Goal: Task Accomplishment & Management: Manage account settings

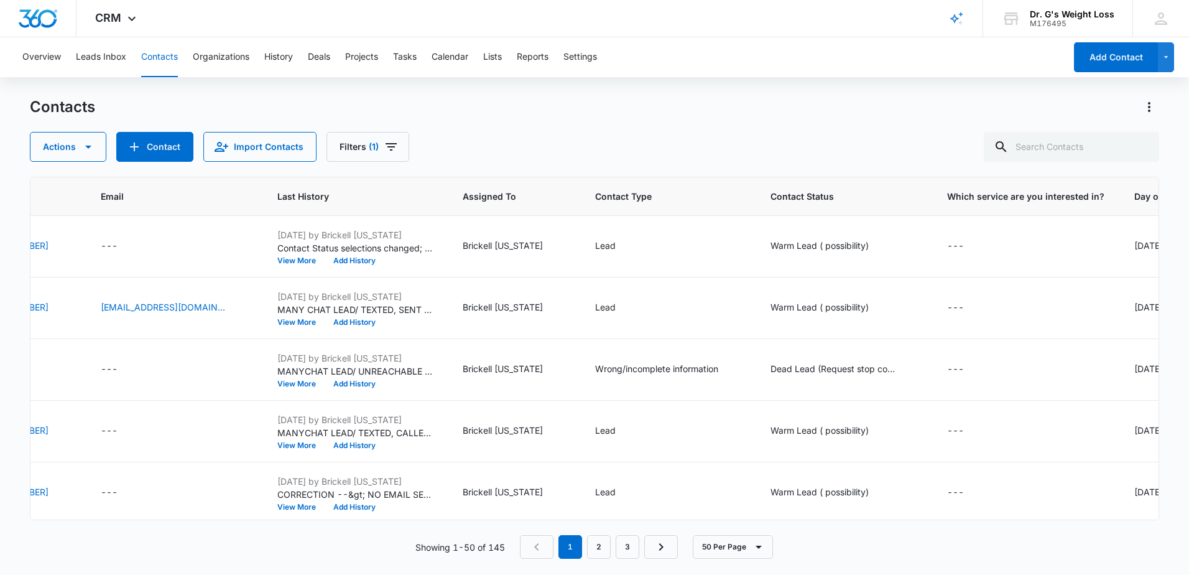
scroll to position [0, 338]
click at [322, 258] on button "View More" at bounding box center [298, 260] width 47 height 7
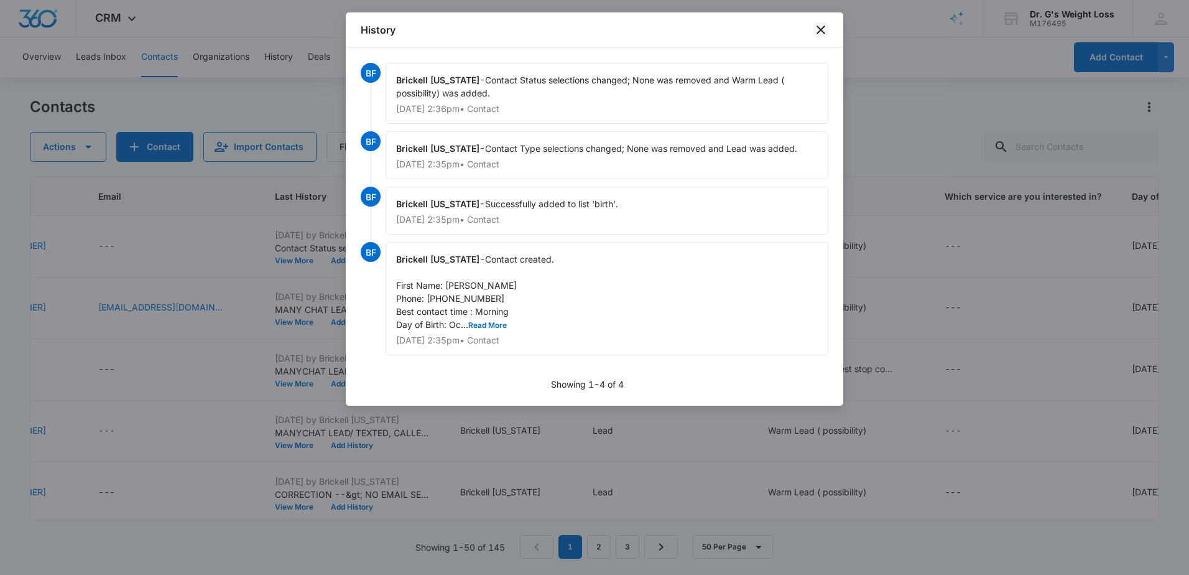
click at [824, 29] on icon "close" at bounding box center [821, 29] width 15 height 15
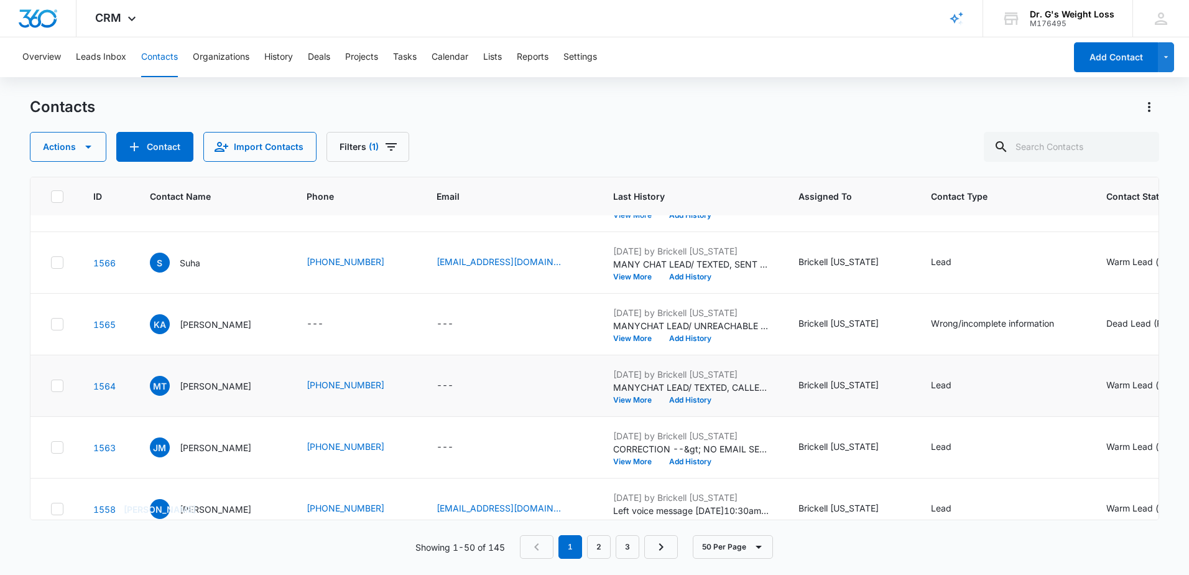
scroll to position [62, 0]
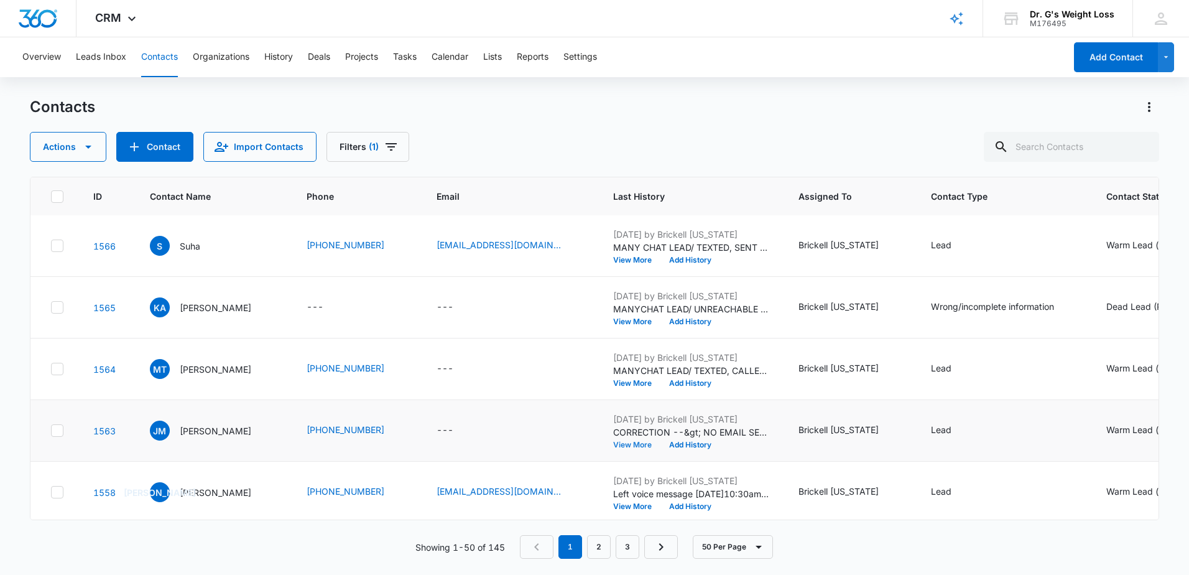
click at [656, 443] on button "View More" at bounding box center [636, 444] width 47 height 7
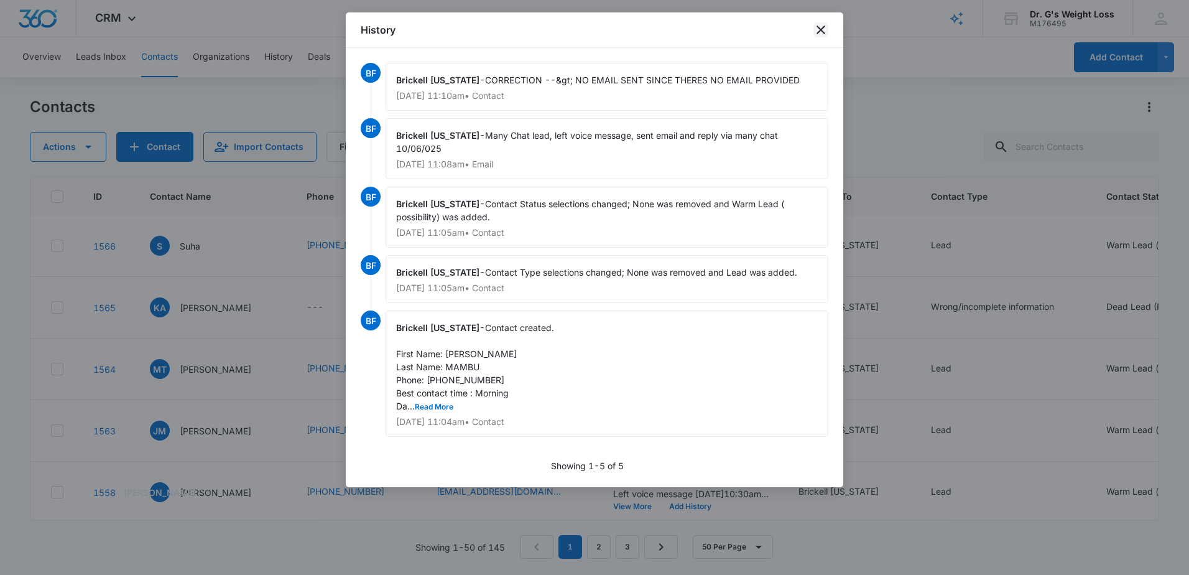
click at [825, 34] on icon "close" at bounding box center [821, 29] width 15 height 15
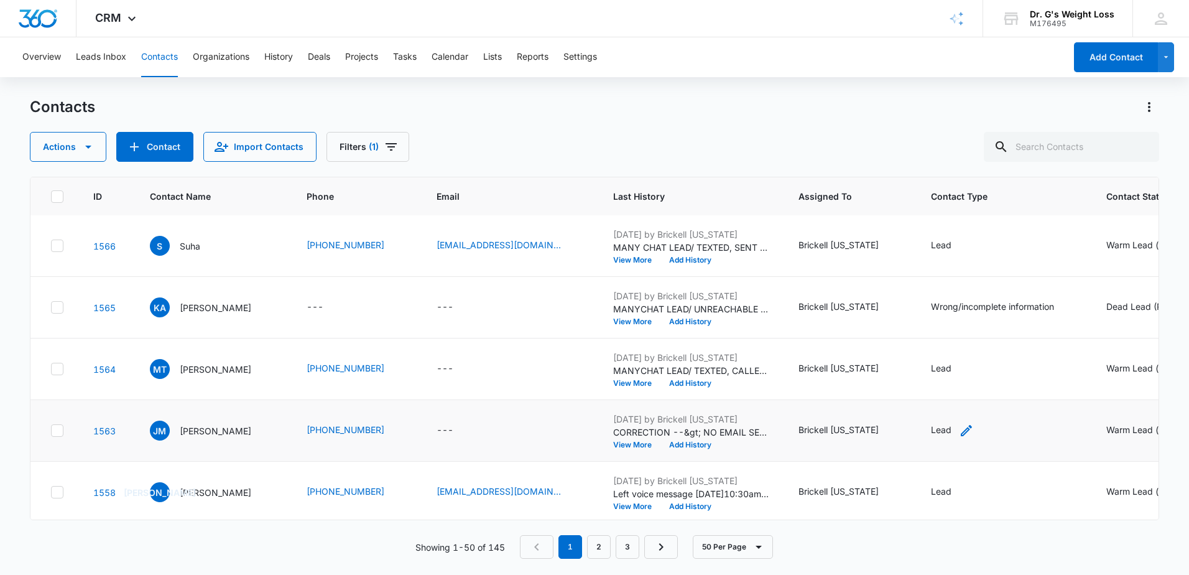
click at [952, 432] on div "Lead" at bounding box center [941, 429] width 21 height 13
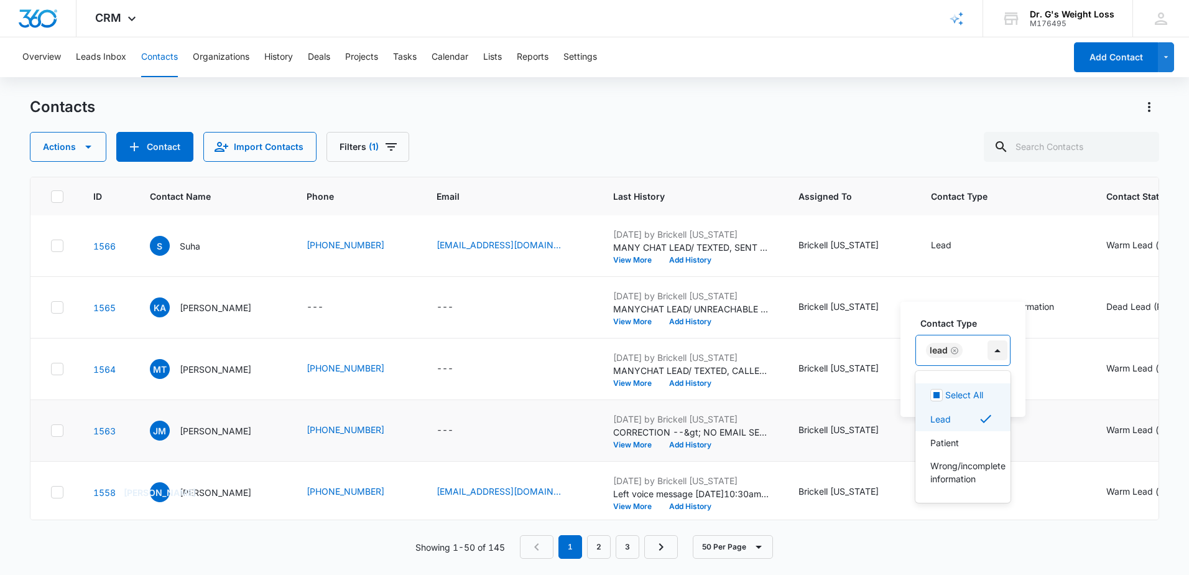
click at [1001, 349] on div at bounding box center [998, 350] width 20 height 20
click at [993, 462] on p "Wrong/incomplete information" at bounding box center [962, 472] width 63 height 26
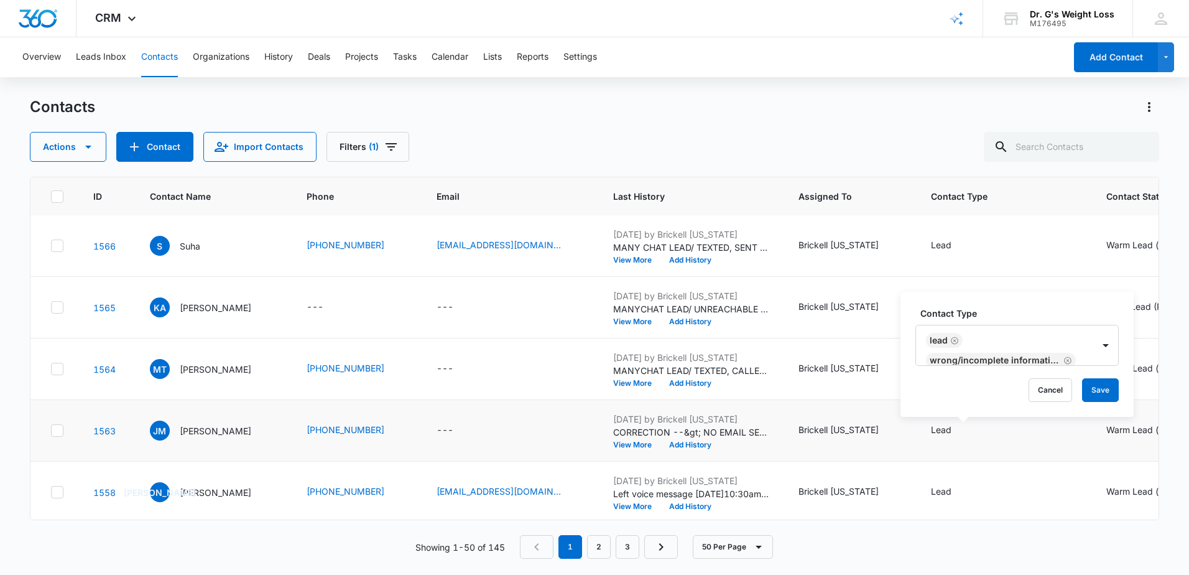
click at [913, 358] on div "Contact Type Lead Wrong/incomplete information Cancel Save" at bounding box center [1017, 354] width 233 height 125
click at [1064, 361] on icon "Remove Wrong/incomplete information" at bounding box center [1068, 360] width 9 height 9
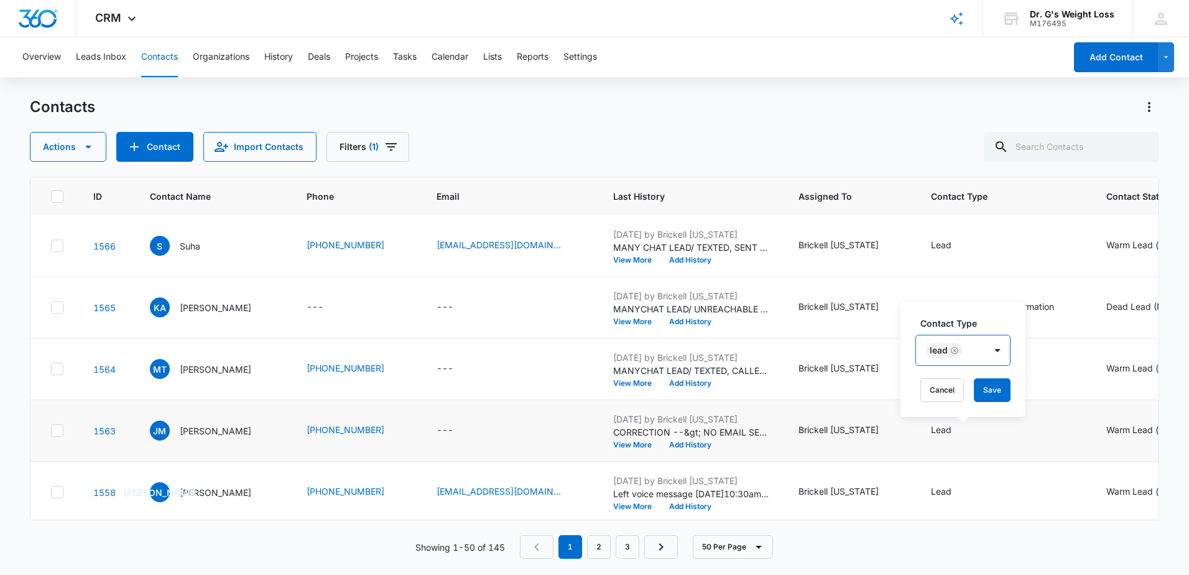
scroll to position [0, 0]
click at [996, 346] on div at bounding box center [998, 350] width 20 height 20
click at [959, 475] on p "Wrong/incomplete information" at bounding box center [962, 472] width 63 height 26
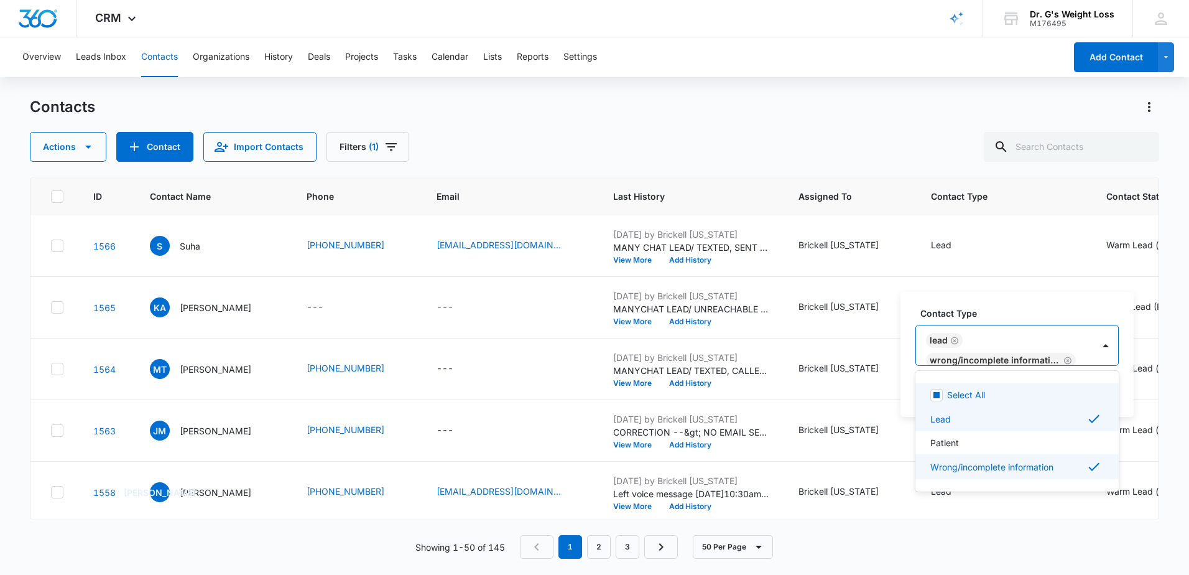
click at [957, 338] on icon "Remove Lead" at bounding box center [954, 340] width 7 height 7
click at [991, 308] on label "Contact Type" at bounding box center [1022, 313] width 203 height 13
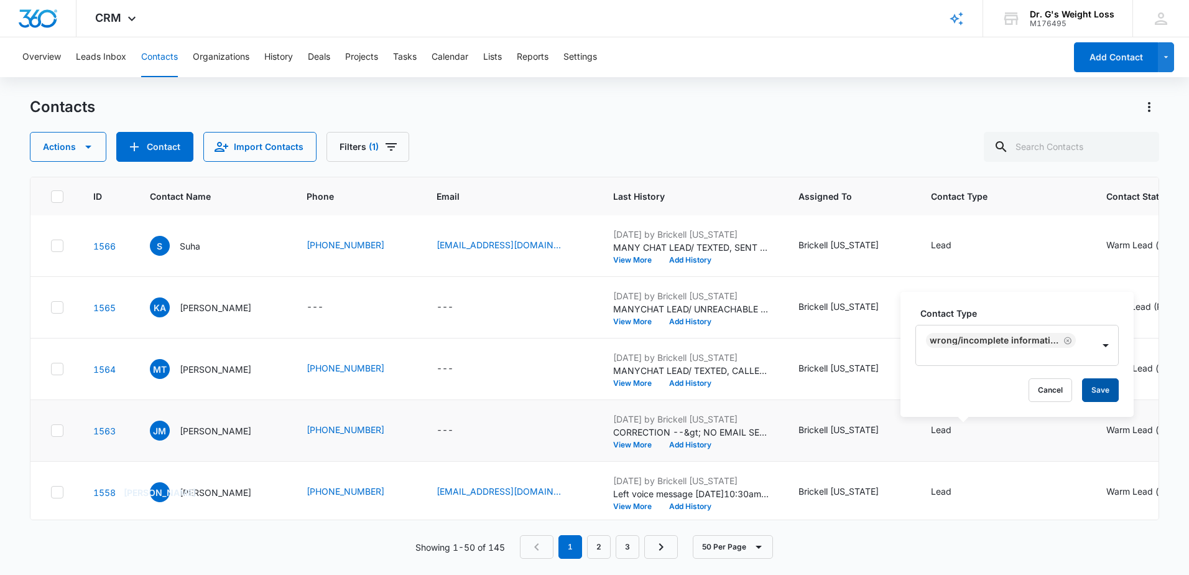
click at [1088, 380] on button "Save" at bounding box center [1100, 390] width 37 height 24
